Goal: Task Accomplishment & Management: Complete application form

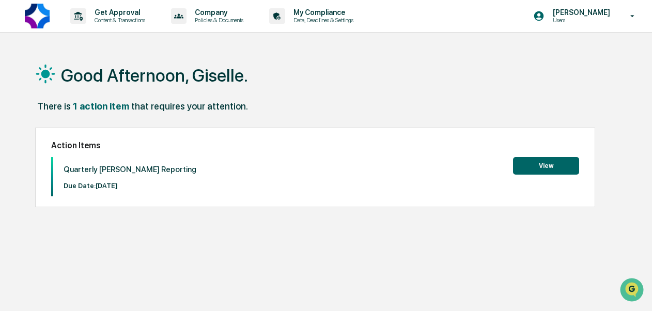
click at [546, 164] on button "View" at bounding box center [546, 166] width 66 height 18
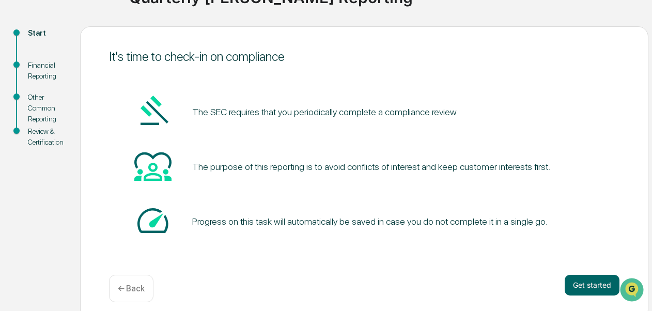
scroll to position [105, 0]
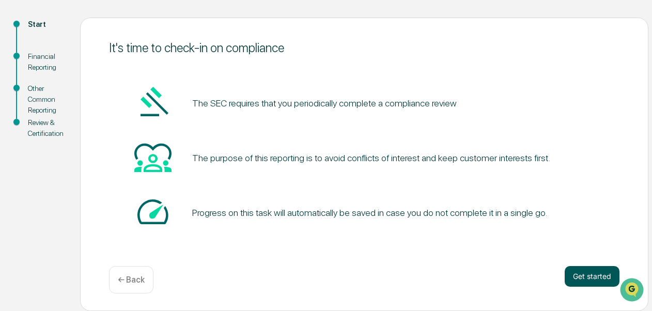
click at [587, 281] on button "Get started" at bounding box center [592, 276] width 55 height 21
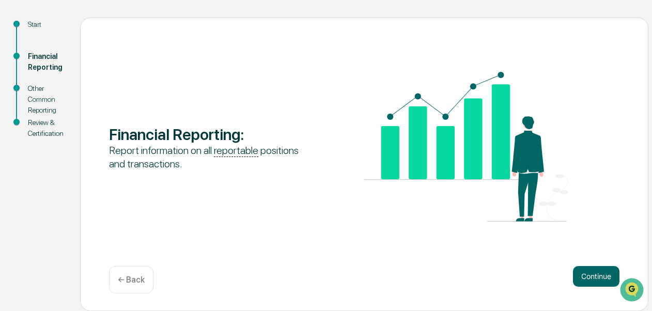
click at [587, 281] on button "Continue" at bounding box center [596, 276] width 47 height 21
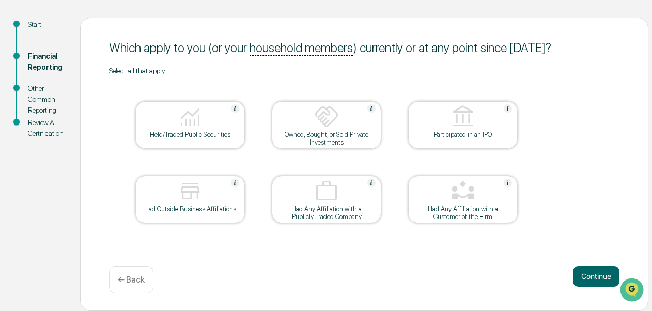
click at [587, 281] on button "Continue" at bounding box center [596, 276] width 47 height 21
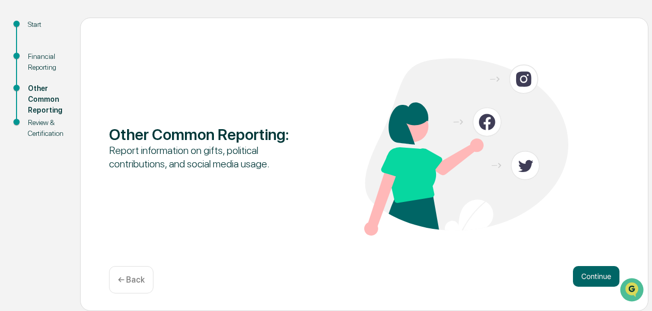
click at [587, 281] on button "Continue" at bounding box center [596, 276] width 47 height 21
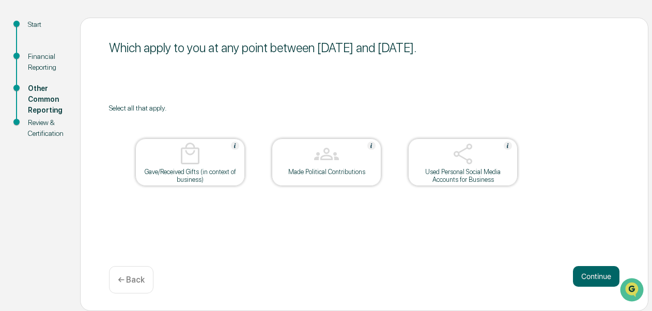
click at [587, 281] on button "Continue" at bounding box center [596, 276] width 47 height 21
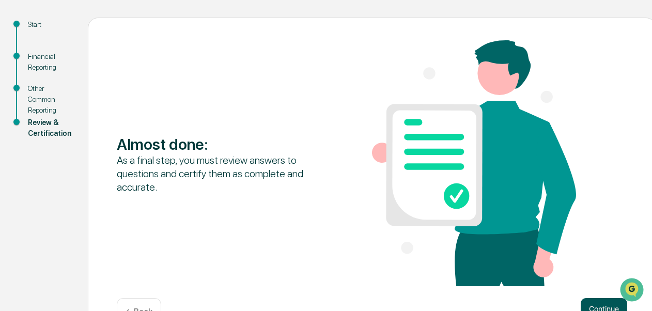
click at [594, 309] on button "Continue" at bounding box center [604, 308] width 47 height 21
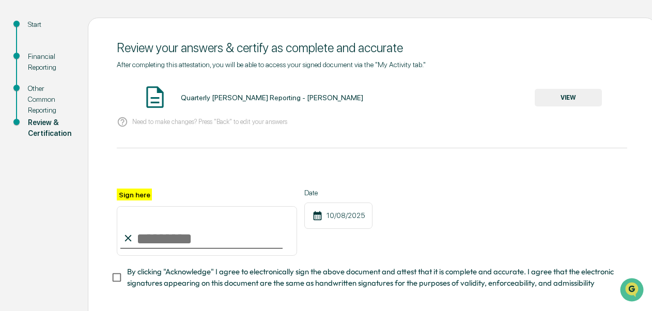
click at [202, 227] on input "Sign here" at bounding box center [207, 231] width 180 height 50
type input "**********"
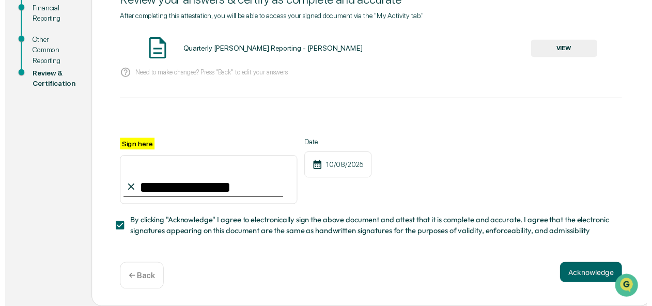
scroll to position [158, 0]
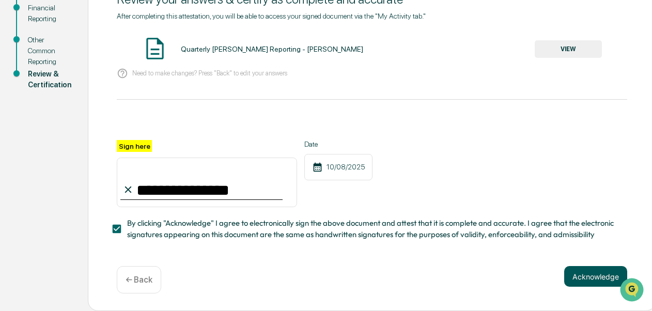
click at [586, 276] on button "Acknowledge" at bounding box center [595, 276] width 63 height 21
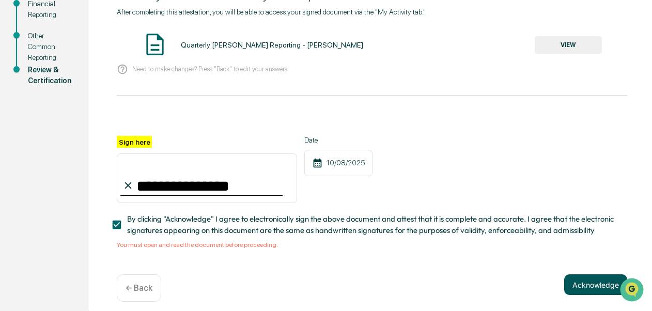
click at [588, 290] on button "Acknowledge" at bounding box center [595, 284] width 63 height 21
click at [588, 287] on button "Acknowledge" at bounding box center [595, 284] width 63 height 21
click at [572, 44] on button "VIEW" at bounding box center [568, 45] width 67 height 18
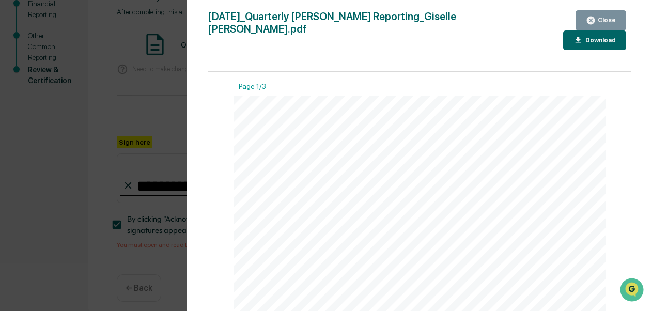
click at [593, 24] on icon "button" at bounding box center [591, 21] width 8 height 8
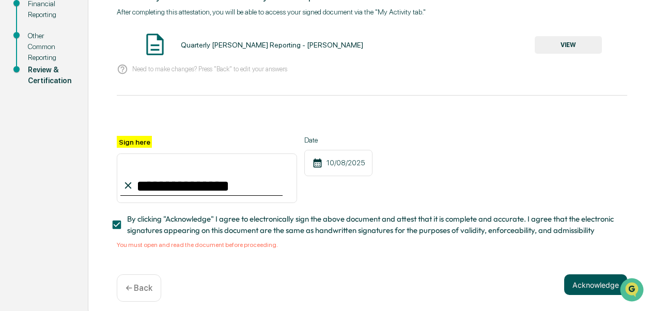
click at [592, 286] on button "Acknowledge" at bounding box center [595, 284] width 63 height 21
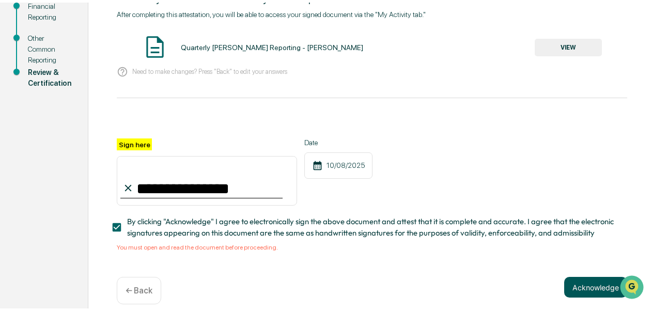
scroll to position [105, 0]
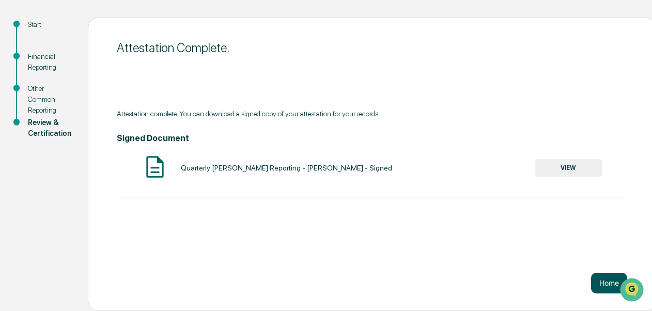
click at [603, 282] on button "Home" at bounding box center [609, 283] width 36 height 21
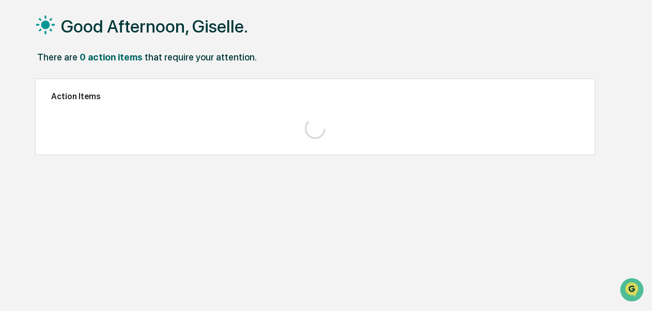
scroll to position [49, 0]
